Goal: Task Accomplishment & Management: Use online tool/utility

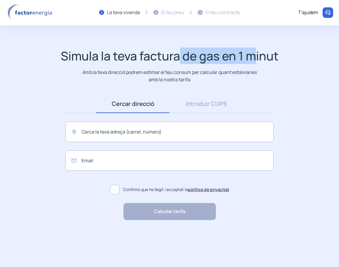
drag, startPoint x: 179, startPoint y: 56, endPoint x: 257, endPoint y: 56, distance: 77.5
click at [257, 56] on h1 "Simula la teva factura de gas en 1 minut" at bounding box center [170, 56] width 218 height 14
click at [197, 57] on h1 "Simula la teva factura de gas en 1 minut" at bounding box center [170, 56] width 218 height 14
